Goal: Information Seeking & Learning: Learn about a topic

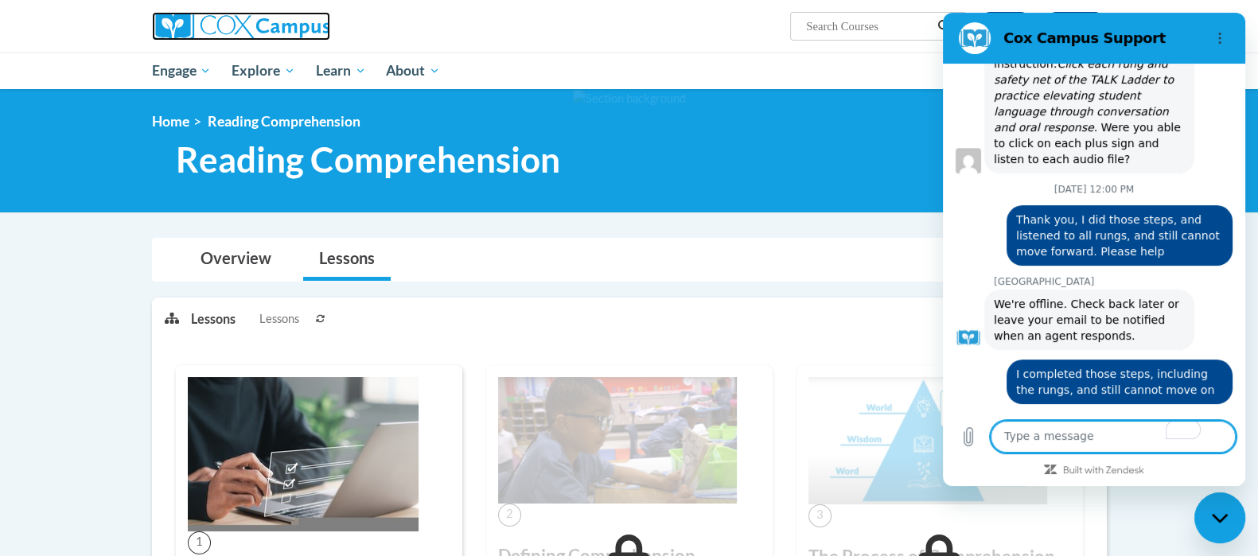
click at [207, 30] on img at bounding box center [241, 26] width 178 height 29
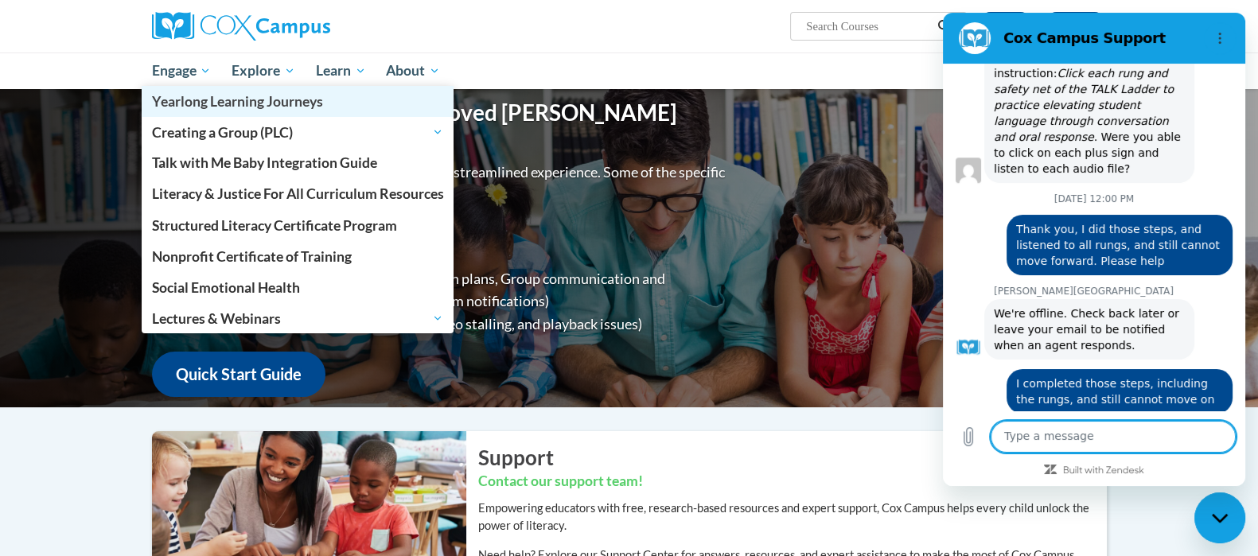
scroll to position [1352, 0]
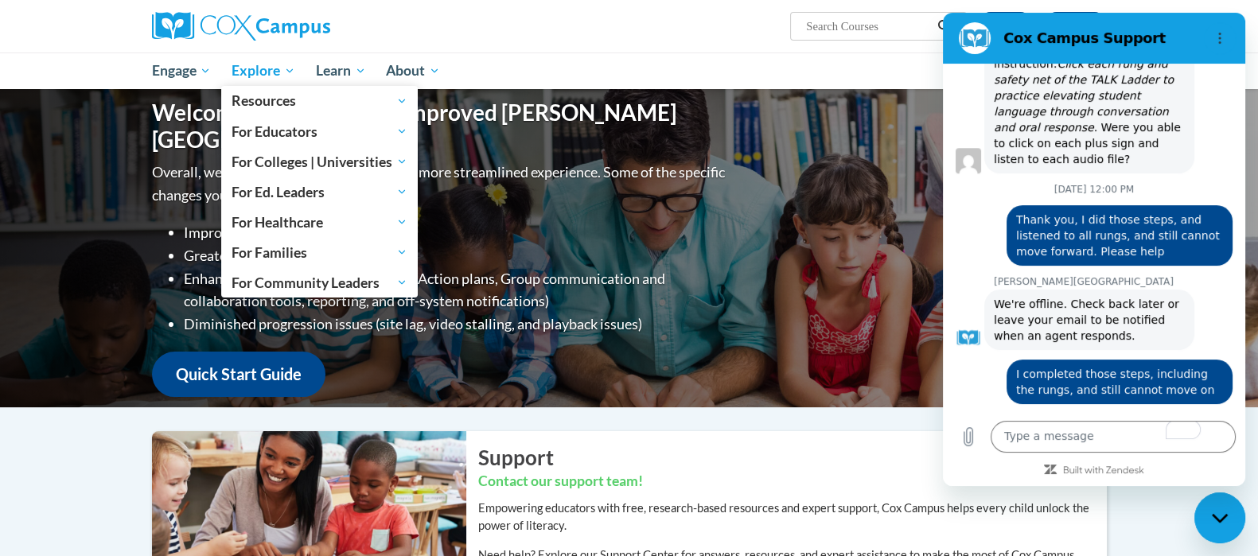
click at [293, 64] on span "Explore" at bounding box center [263, 70] width 64 height 19
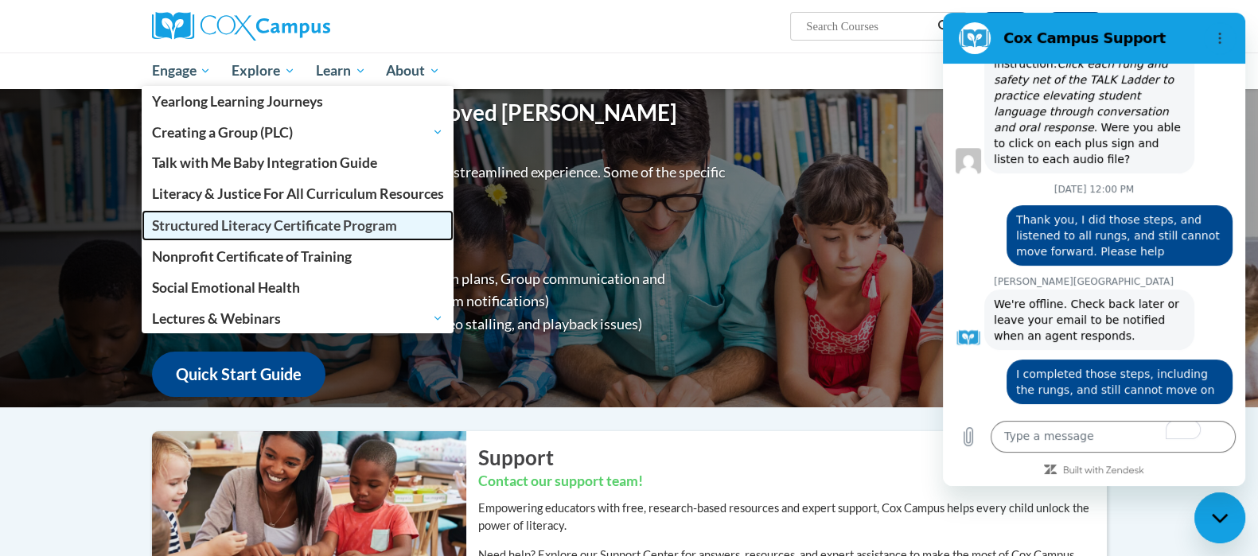
click at [212, 220] on span "Structured Literacy Certificate Program" at bounding box center [273, 225] width 245 height 17
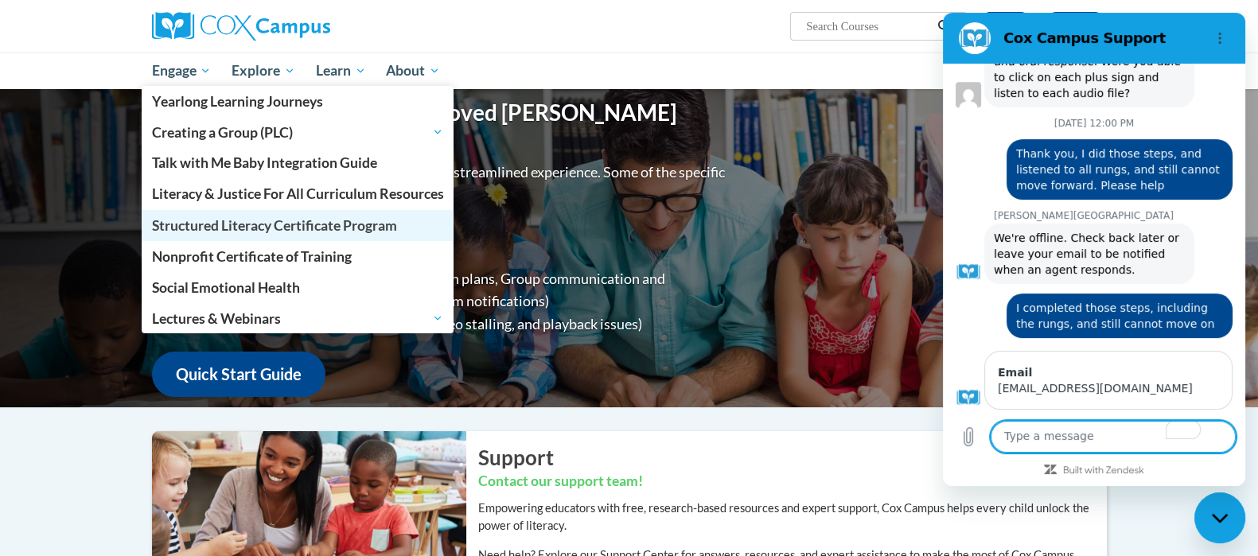
scroll to position [1492, 0]
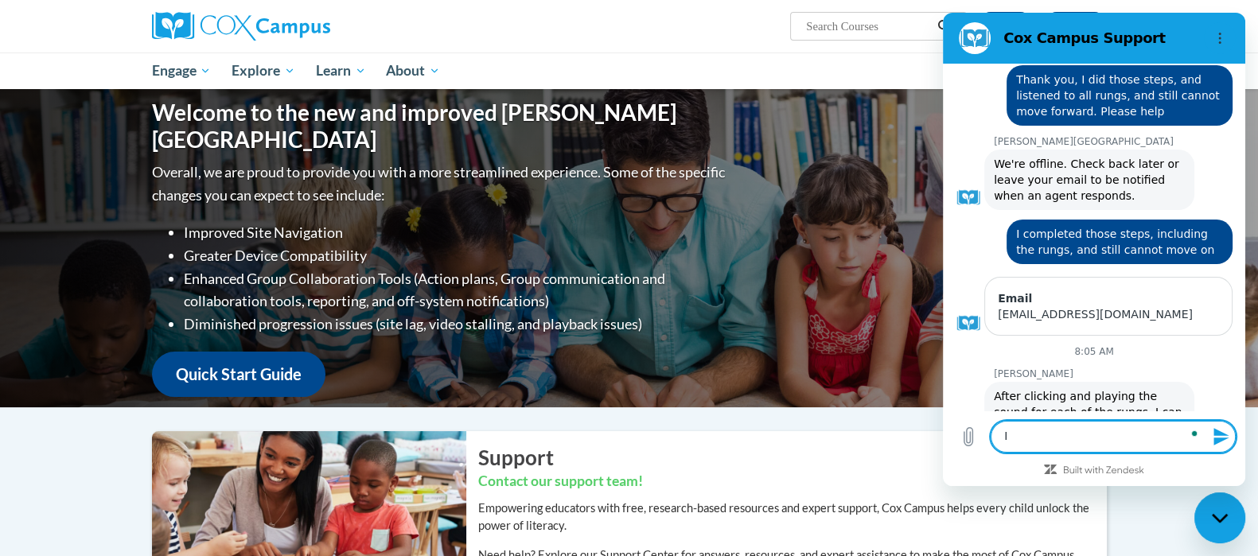
type textarea "I"
type textarea "Nope, still not"
click at [1216, 438] on icon "Send message" at bounding box center [1220, 437] width 15 height 18
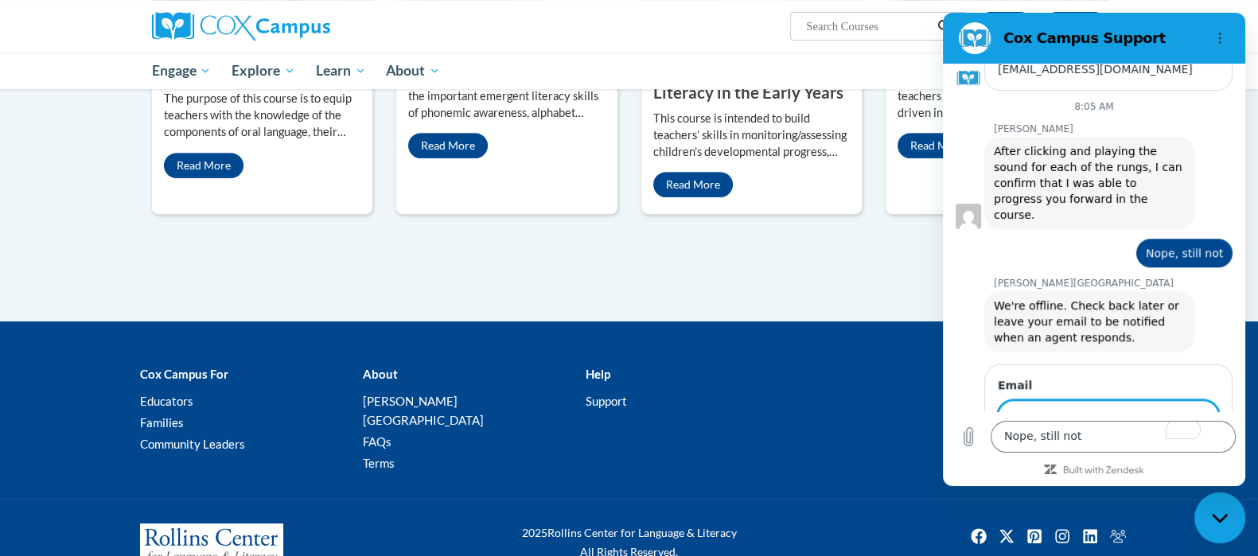
scroll to position [863, 0]
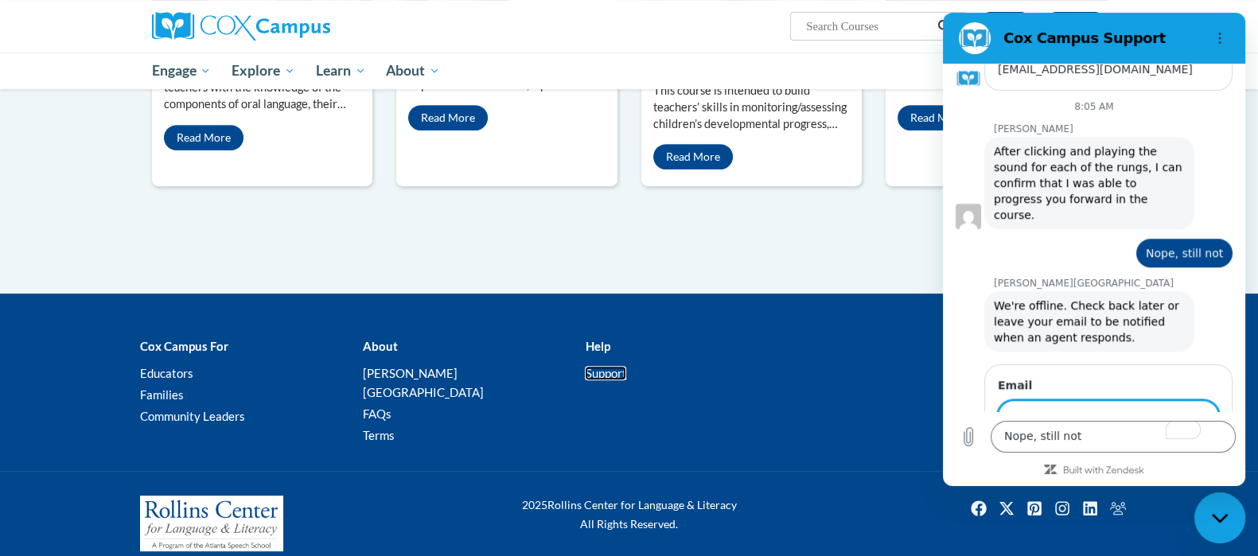
click at [608, 371] on link "Support" at bounding box center [605, 373] width 41 height 14
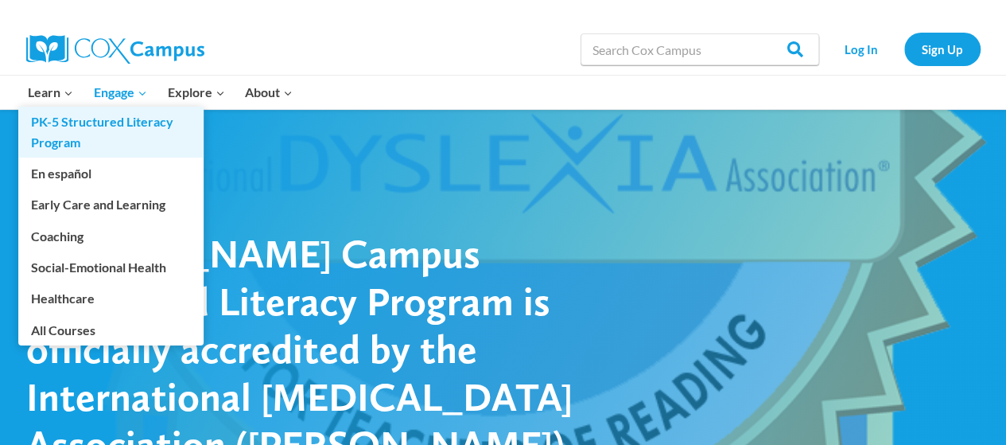
click at [59, 141] on link "PK-5 Structured Literacy Program" at bounding box center [110, 132] width 185 height 51
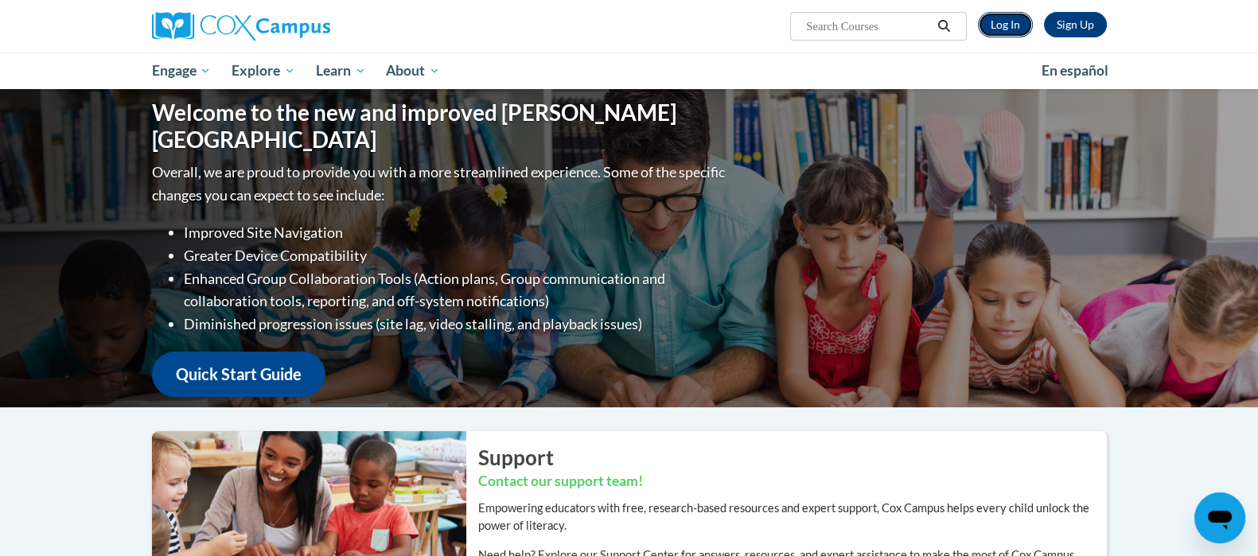
click at [1000, 24] on link "Log In" at bounding box center [1005, 24] width 55 height 25
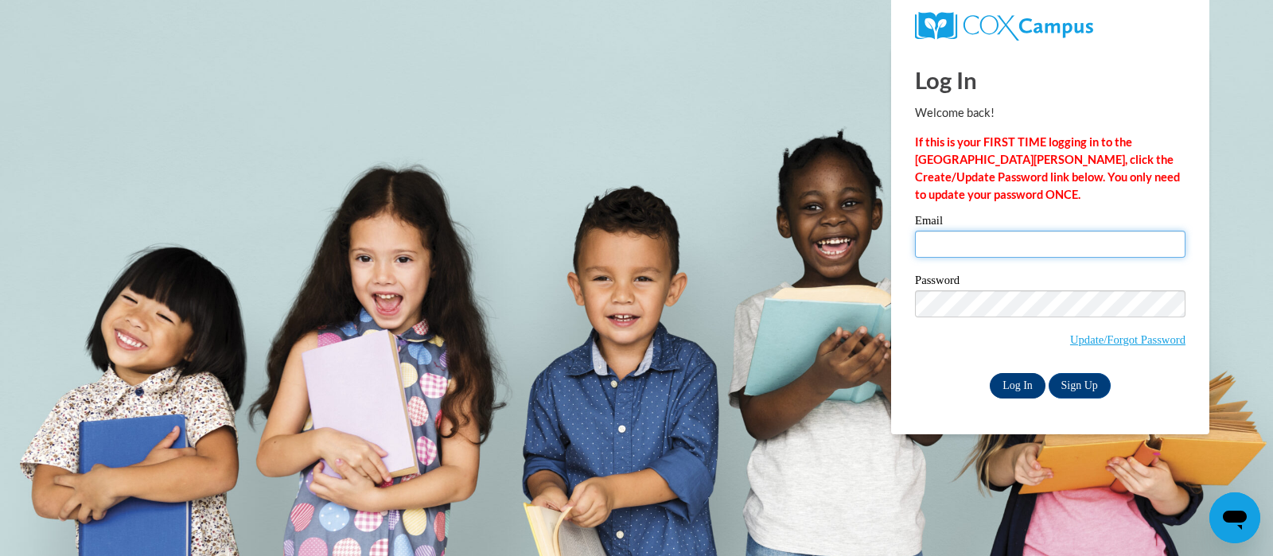
type input "[EMAIL_ADDRESS][DOMAIN_NAME]"
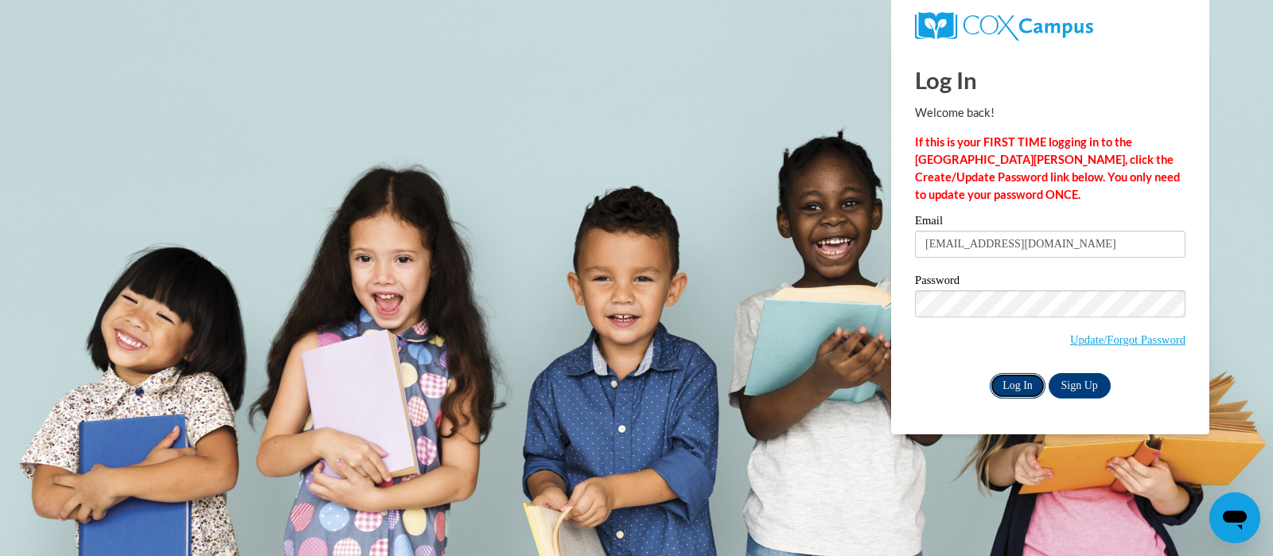
drag, startPoint x: 1013, startPoint y: 390, endPoint x: 1021, endPoint y: 384, distance: 9.7
click at [1021, 384] on input "Log In" at bounding box center [1018, 385] width 56 height 25
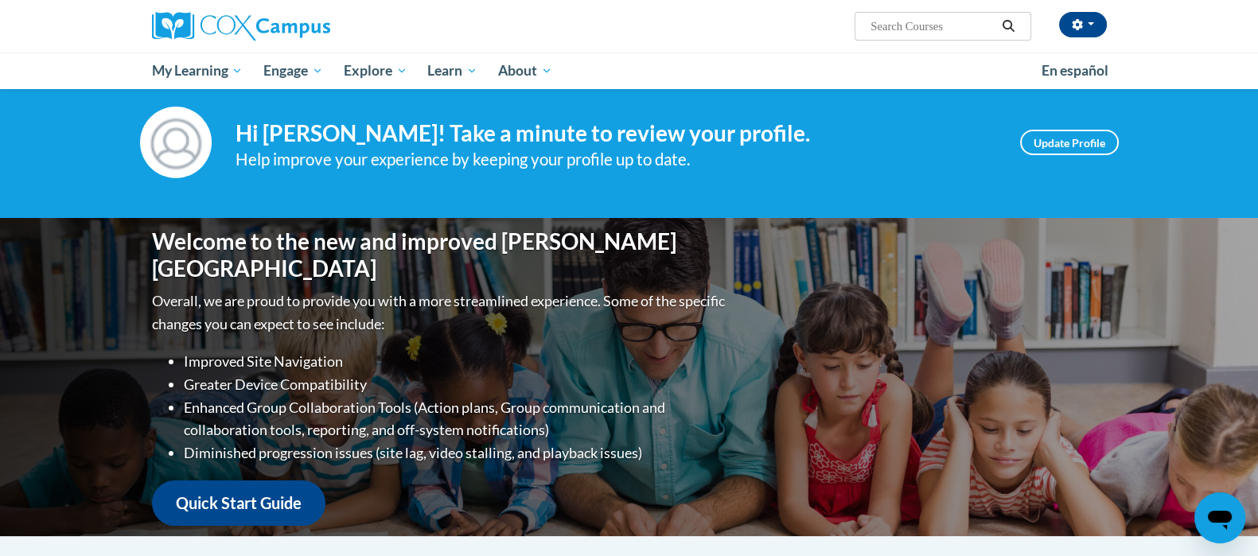
scroll to position [11, 0]
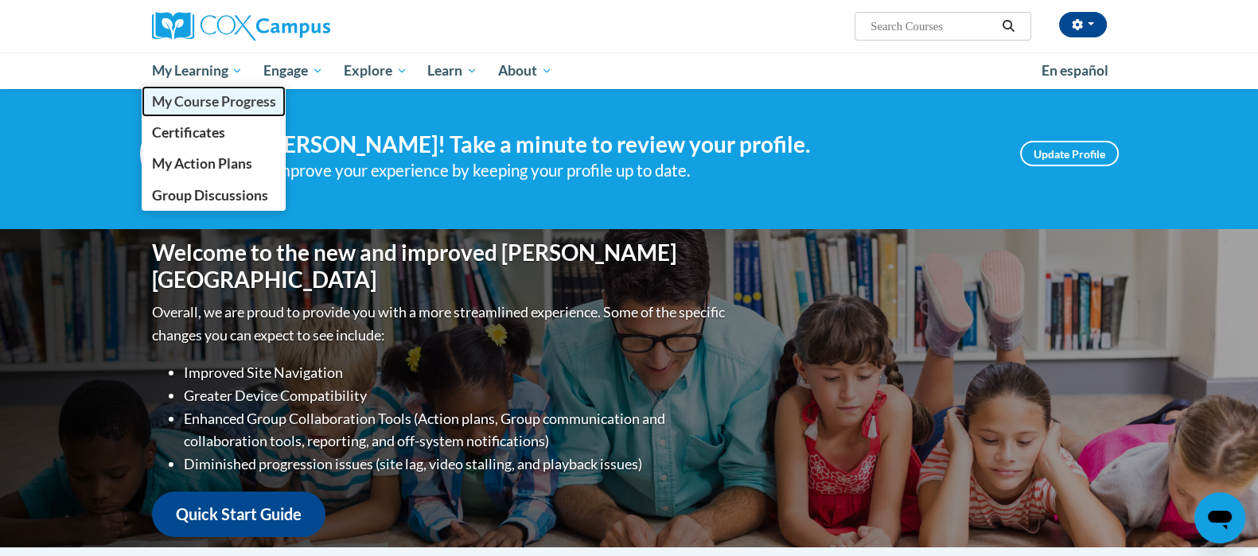
click at [192, 100] on span "My Course Progress" at bounding box center [213, 101] width 124 height 17
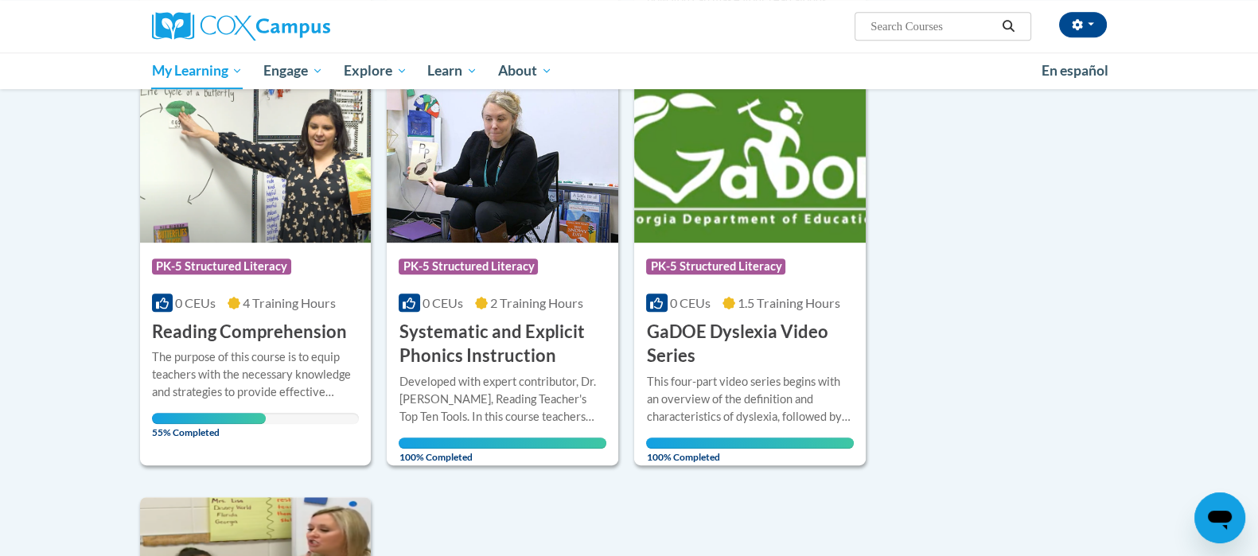
scroll to position [1063, 0]
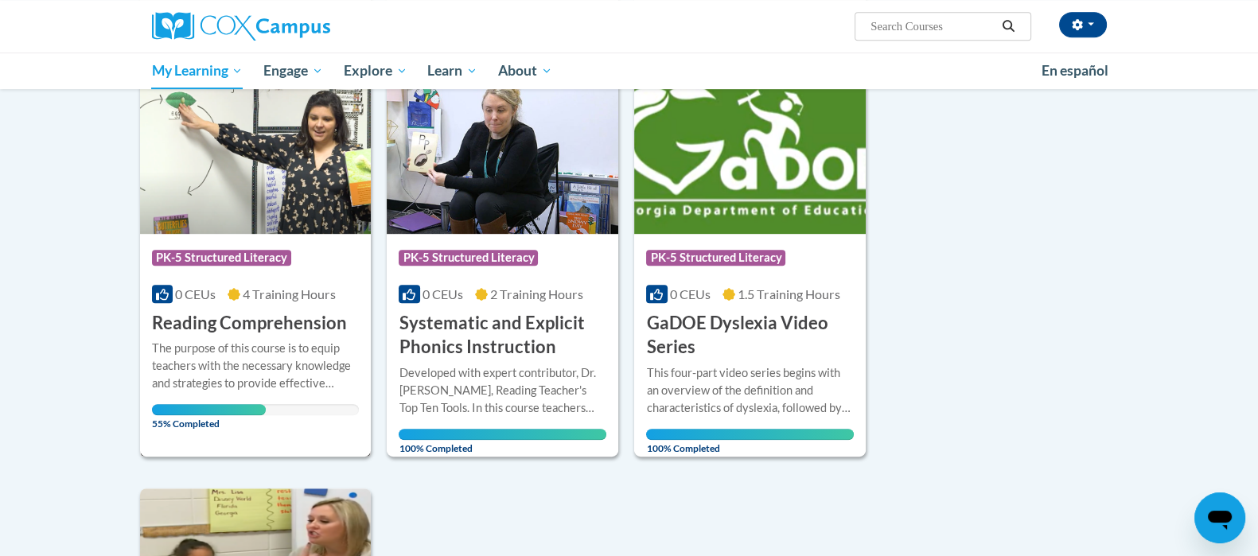
click at [268, 325] on h3 "Reading Comprehension" at bounding box center [249, 323] width 195 height 25
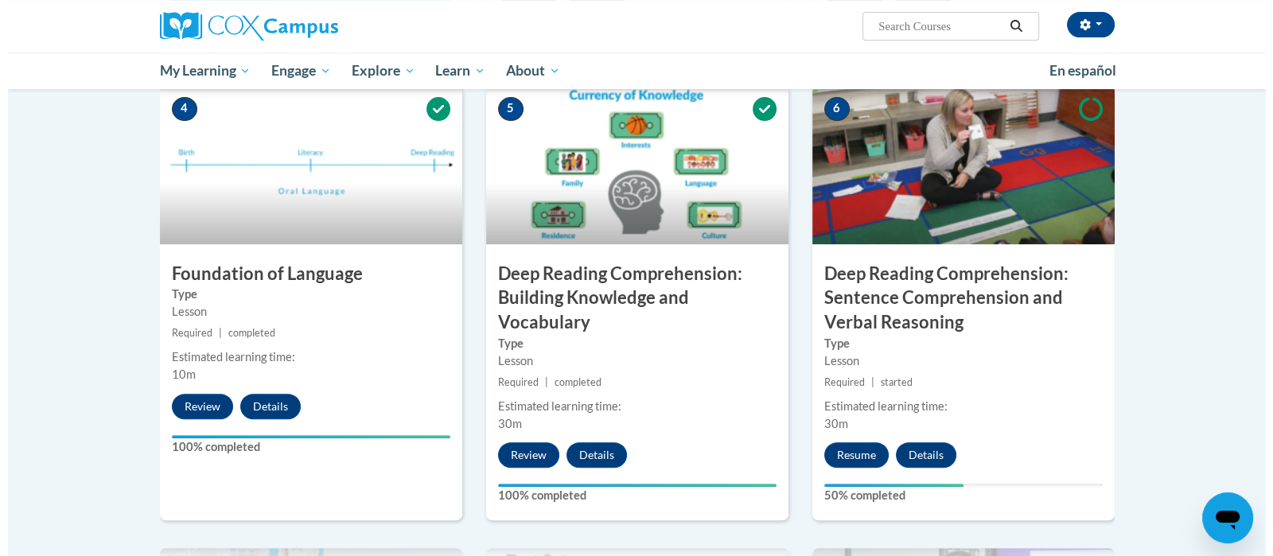
scroll to position [736, 0]
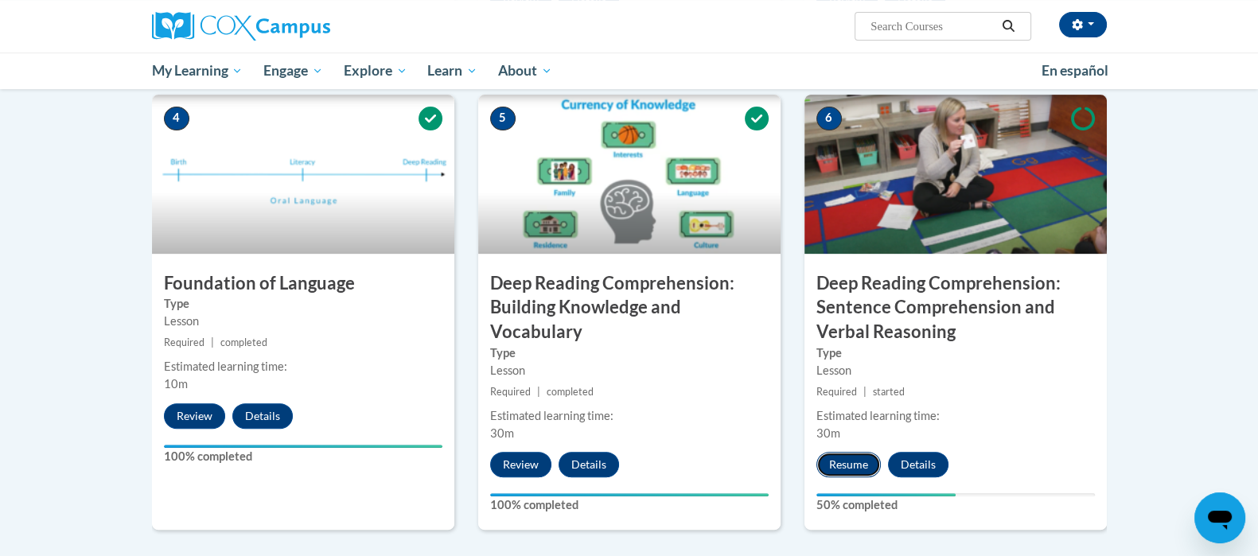
click at [843, 459] on button "Resume" at bounding box center [848, 464] width 64 height 25
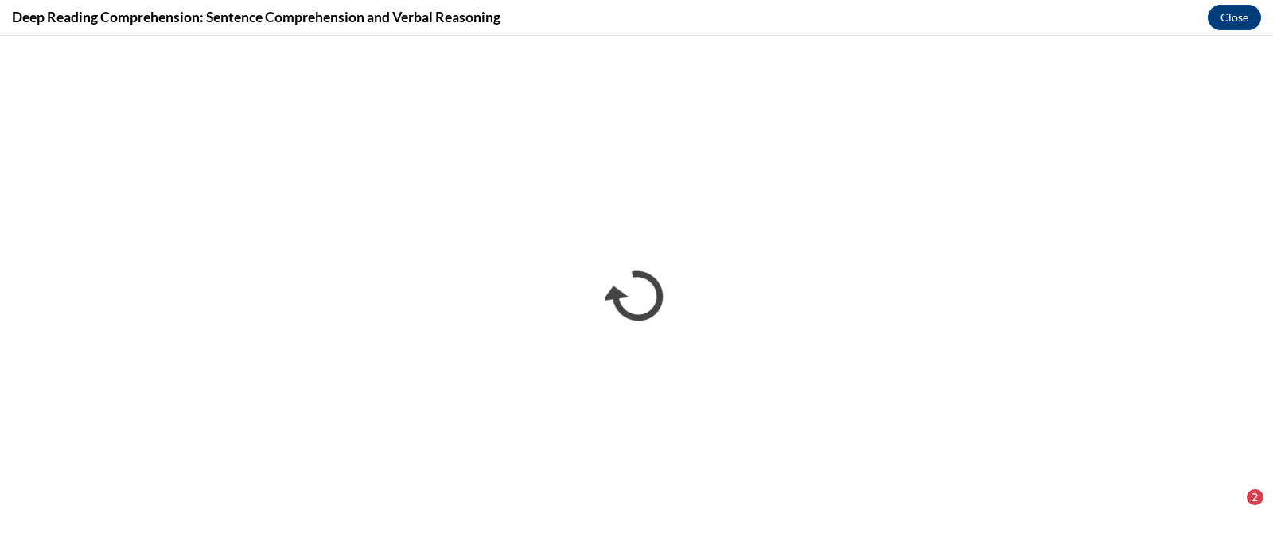
scroll to position [0, 0]
